Goal: Information Seeking & Learning: Learn about a topic

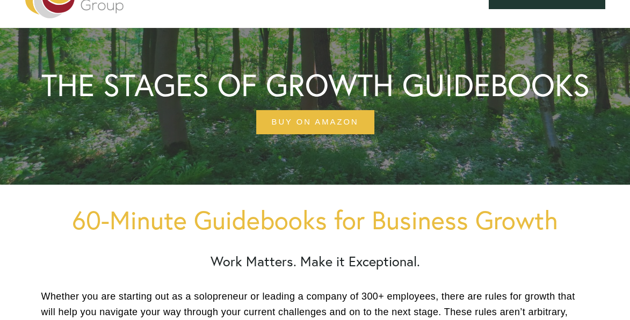
scroll to position [215, 0]
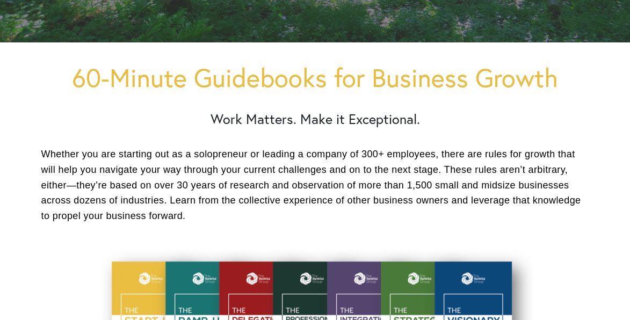
drag, startPoint x: 300, startPoint y: 151, endPoint x: 175, endPoint y: 198, distance: 133.2
click at [299, 151] on p "Whether you are starting out as a solopreneur or leading a company of 300+ empl…" at bounding box center [315, 185] width 548 height 77
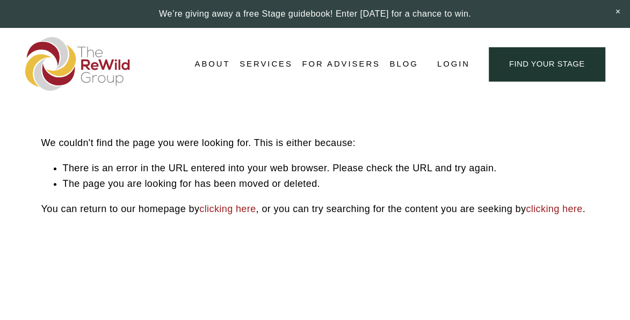
drag, startPoint x: 295, startPoint y: 143, endPoint x: 303, endPoint y: 111, distance: 32.7
click at [296, 142] on p "We couldn't find the page you were looking for. This is either because:" at bounding box center [315, 130] width 548 height 41
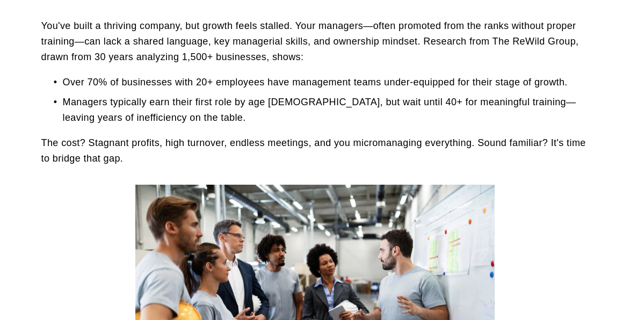
scroll to position [268, 0]
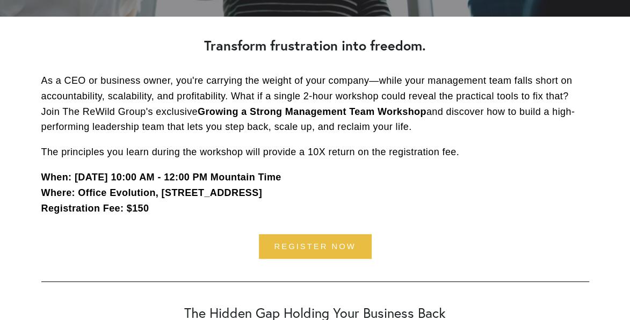
click at [246, 171] on p "When: [DATE] 10:00 AM - 12:00 PM Mountain Time Where: Office Evolution, [STREET…" at bounding box center [315, 193] width 548 height 46
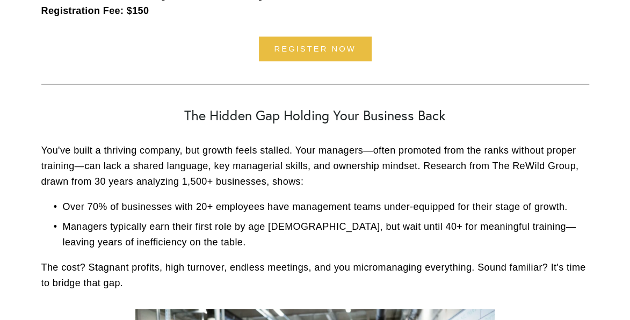
scroll to position [537, 0]
